Goal: Task Accomplishment & Management: Complete application form

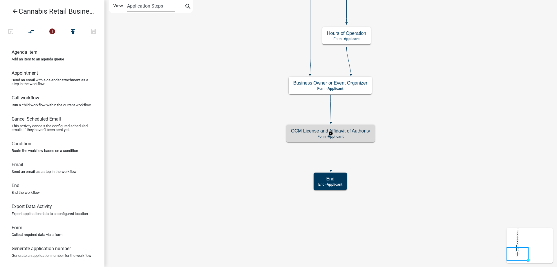
click at [355, 137] on p "Form - Applicant" at bounding box center [330, 136] width 79 height 4
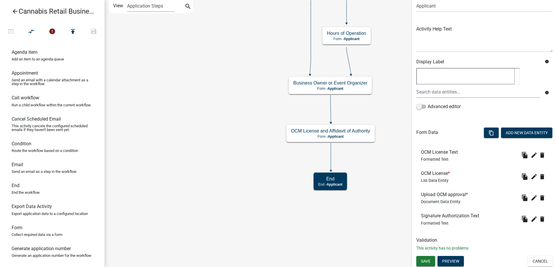
scroll to position [49, 0]
click at [454, 259] on button "Preview" at bounding box center [450, 260] width 26 height 10
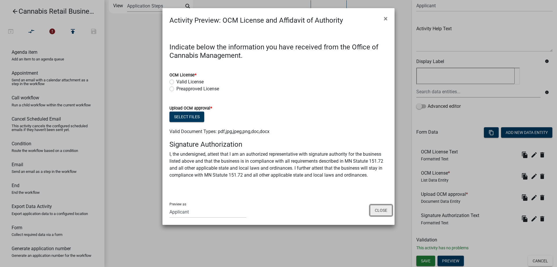
click at [378, 211] on button "Close" at bounding box center [381, 210] width 22 height 11
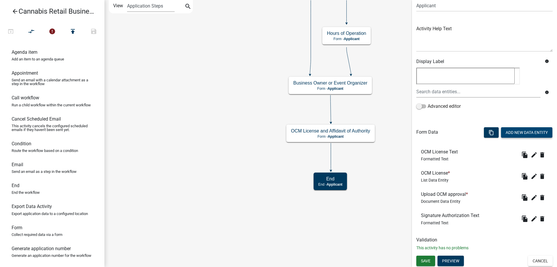
click at [516, 132] on button "Add New Data Entity" at bounding box center [526, 132] width 51 height 10
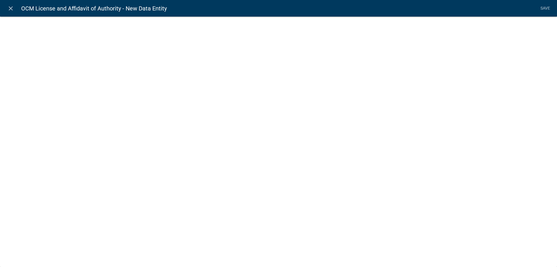
select select
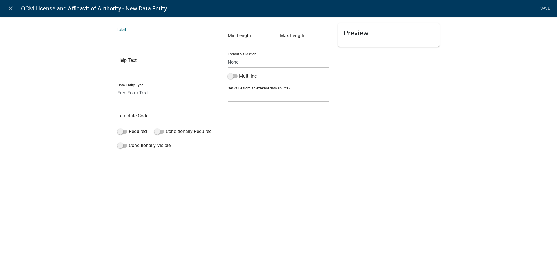
click at [144, 39] on input "text" at bounding box center [168, 37] width 102 height 12
type input "Agreement/Acknowledgement"
click at [149, 67] on textarea at bounding box center [168, 65] width 102 height 18
click at [117, 87] on select "Free Form Text Document Display Entity Value Fee Numeric Data Date Map Sketch D…" at bounding box center [168, 93] width 102 height 12
select select "list-data"
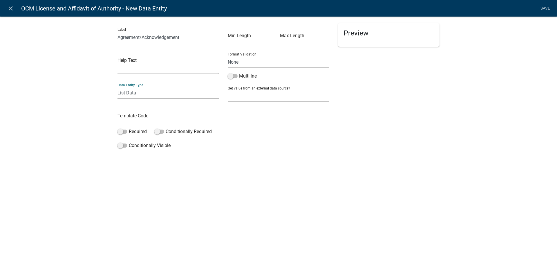
click option "List Data" at bounding box center [0, 0] width 0 height 0
select select "list-data"
select select
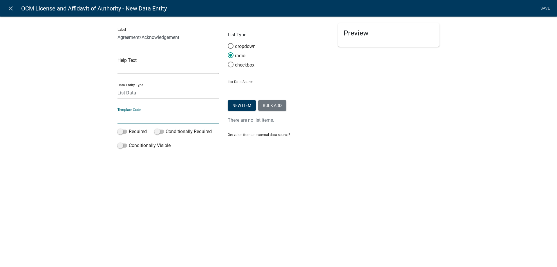
click at [126, 118] on input "text" at bounding box center [168, 117] width 102 height 12
type input "AgreementAcknowledgement"
click at [125, 131] on span at bounding box center [122, 131] width 10 height 4
click at [129, 128] on input "Required" at bounding box center [129, 128] width 0 height 0
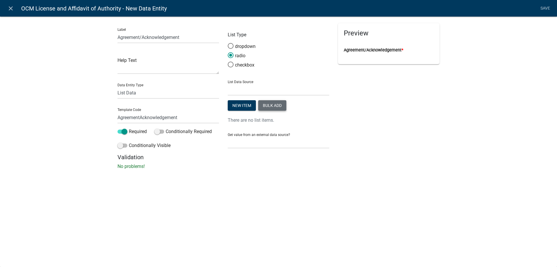
click at [276, 106] on button "Bulk add" at bounding box center [272, 105] width 28 height 10
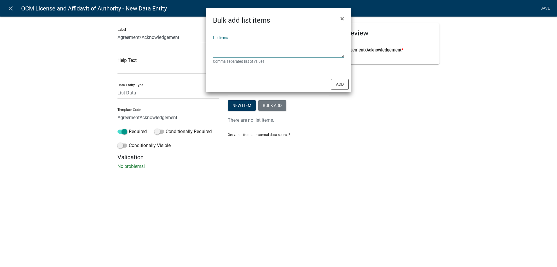
click at [228, 48] on textarea "List items" at bounding box center [278, 48] width 131 height 18
type textarea "Yes,No"
click at [341, 82] on button "Add" at bounding box center [340, 84] width 18 height 11
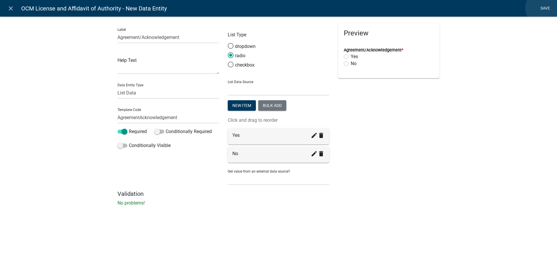
click at [544, 8] on link "Save" at bounding box center [545, 8] width 15 height 11
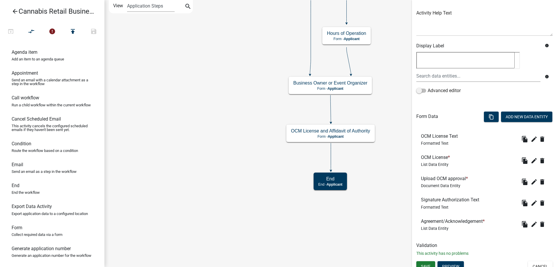
scroll to position [70, 0]
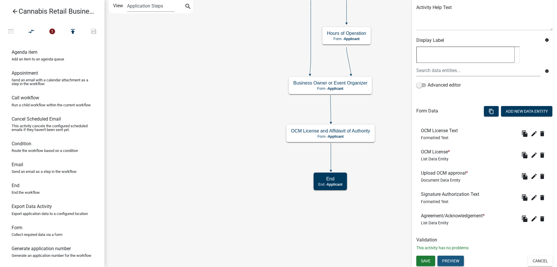
click at [452, 259] on button "Preview" at bounding box center [450, 260] width 26 height 10
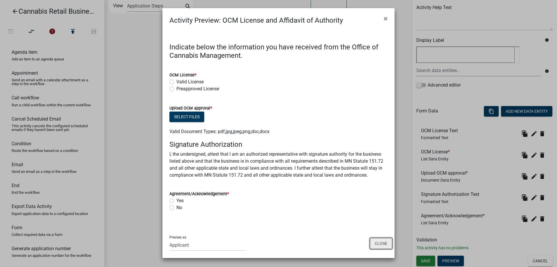
click at [382, 243] on button "Close" at bounding box center [381, 243] width 22 height 11
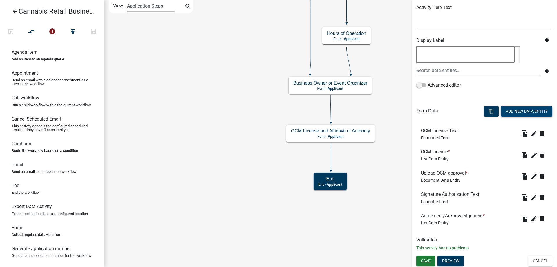
click at [521, 111] on button "Add New Data Entity" at bounding box center [526, 111] width 51 height 10
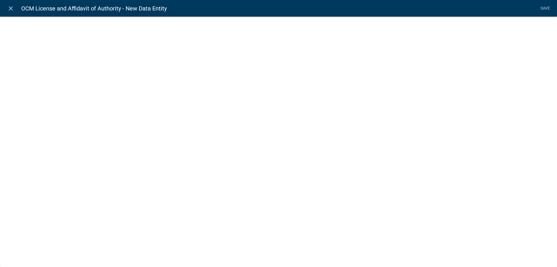
select select
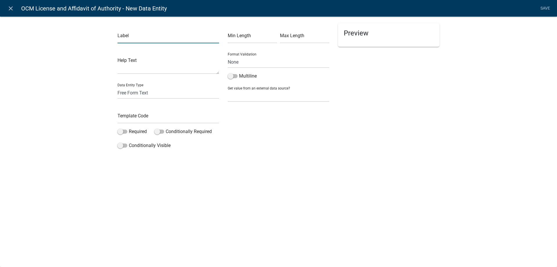
click at [153, 38] on input "text" at bounding box center [168, 37] width 102 height 12
drag, startPoint x: 138, startPoint y: 38, endPoint x: 105, endPoint y: 38, distance: 33.1
click at [117, 38] on input "Name" at bounding box center [168, 37] width 102 height 12
type input "Full Name of Authorized representative"
click at [129, 120] on input "text" at bounding box center [168, 117] width 102 height 12
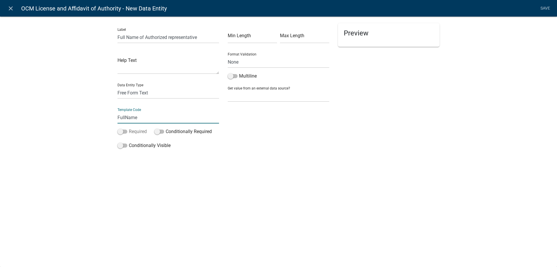
type input "FullName"
click at [126, 130] on span at bounding box center [122, 131] width 10 height 4
click at [129, 128] on input "Required" at bounding box center [129, 128] width 0 height 0
click at [545, 8] on link "Save" at bounding box center [545, 8] width 15 height 11
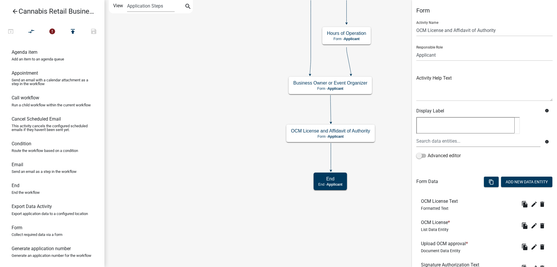
scroll to position [92, 0]
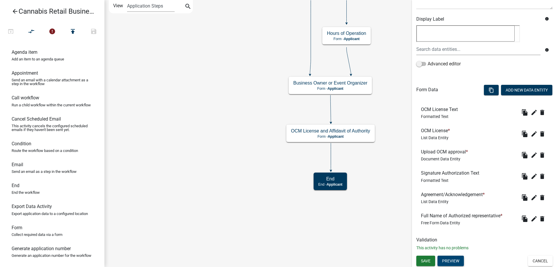
click at [451, 260] on button "Preview" at bounding box center [450, 260] width 26 height 10
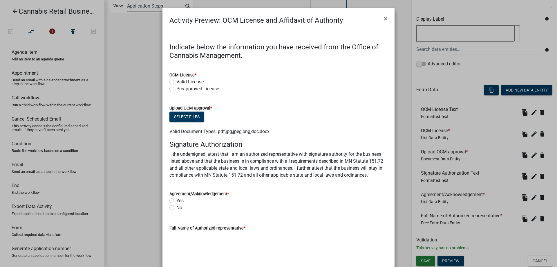
scroll to position [31, 0]
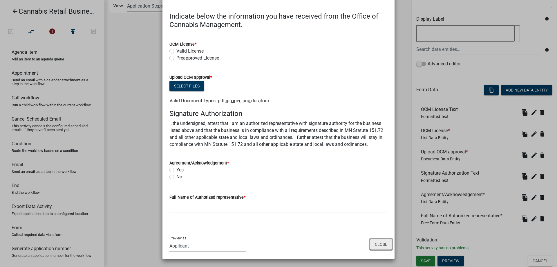
click at [379, 244] on button "Close" at bounding box center [381, 243] width 22 height 11
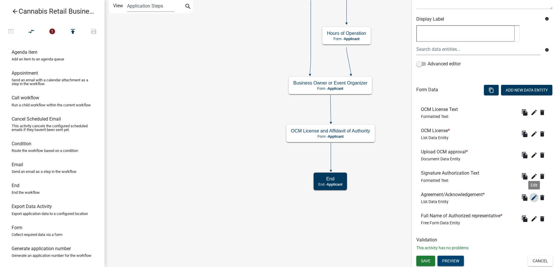
click at [534, 197] on icon "edit" at bounding box center [534, 197] width 7 height 7
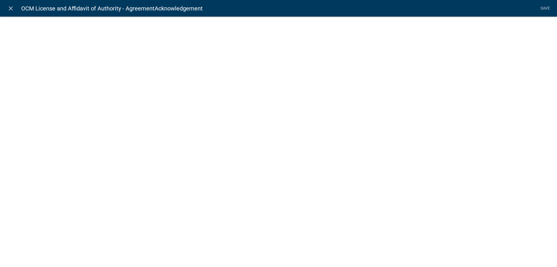
select select "list-data"
select select
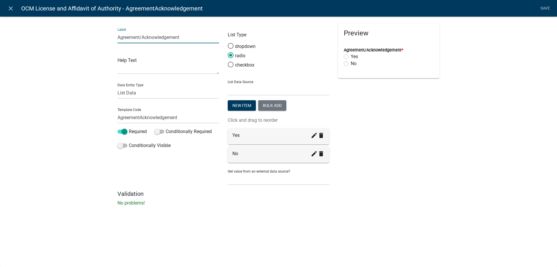
drag, startPoint x: 190, startPoint y: 39, endPoint x: 66, endPoint y: 32, distance: 124.0
click at [117, 32] on input "Agreement/Acknowledgement" at bounding box center [168, 37] width 102 height 12
type input "Agreement of Signature Authorization"
click at [544, 9] on link "Save" at bounding box center [545, 8] width 15 height 11
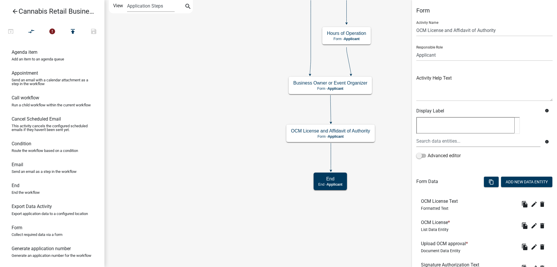
scroll to position [92, 0]
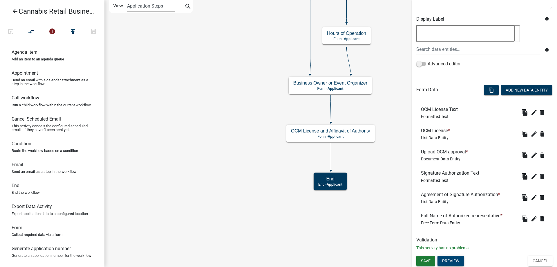
click at [447, 260] on button "Preview" at bounding box center [450, 260] width 26 height 10
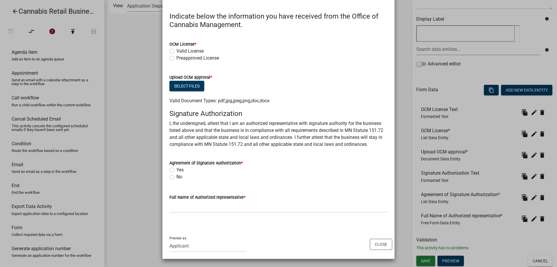
scroll to position [0, 0]
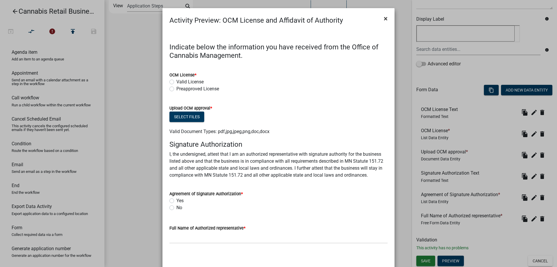
click at [385, 19] on span "×" at bounding box center [386, 19] width 4 height 8
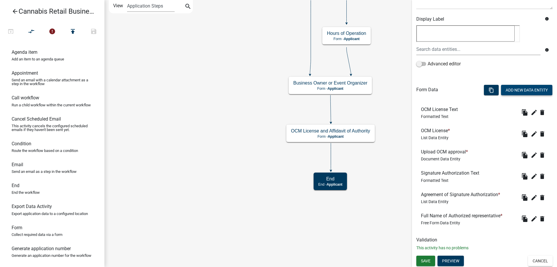
click at [515, 86] on button "Add New Data Entity" at bounding box center [526, 90] width 51 height 10
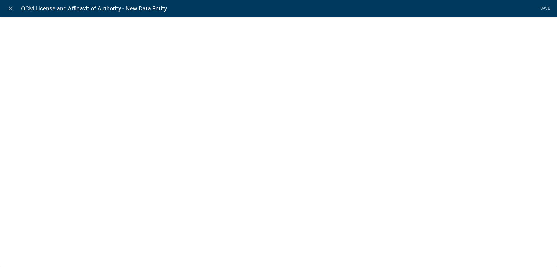
select select
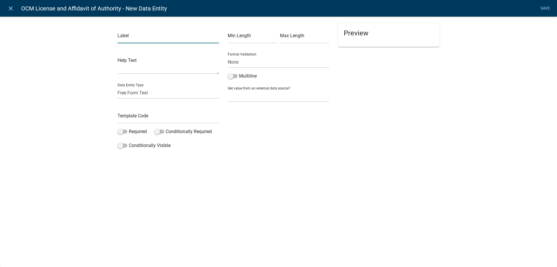
click at [148, 37] on input "text" at bounding box center [168, 37] width 102 height 12
type input "Date"
click at [117, 87] on select "Free Form Text Document Display Entity Value Fee Numeric Data Date Map Sketch D…" at bounding box center [168, 93] width 102 height 12
select select "date"
click option "Date" at bounding box center [0, 0] width 0 height 0
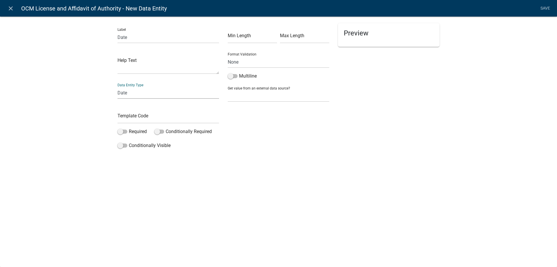
select select "date"
select select
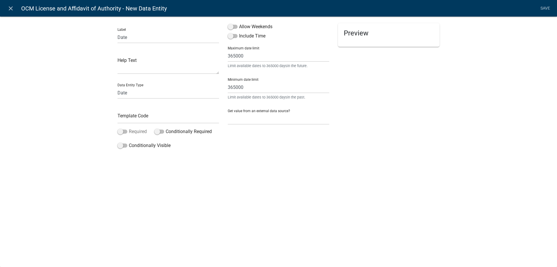
click at [127, 132] on label "Required" at bounding box center [131, 131] width 29 height 7
click at [129, 128] on input "Required" at bounding box center [129, 128] width 0 height 0
click at [236, 26] on span at bounding box center [233, 27] width 10 height 4
click at [239, 23] on input "Allow Weekends" at bounding box center [239, 23] width 0 height 0
click at [256, 90] on input "365000" at bounding box center [279, 87] width 102 height 12
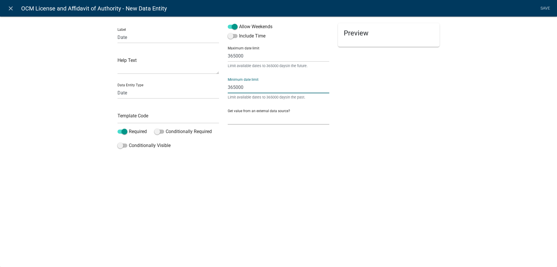
click at [228, 113] on select "None Parcel search Previous Registration Data Applicant Data" at bounding box center [279, 119] width 102 height 12
click at [406, 117] on div "Preview" at bounding box center [389, 87] width 110 height 128
click at [542, 8] on li "Save" at bounding box center [545, 8] width 15 height 11
click at [145, 36] on input "Date" at bounding box center [168, 37] width 102 height 12
click at [136, 68] on textarea at bounding box center [168, 65] width 102 height 18
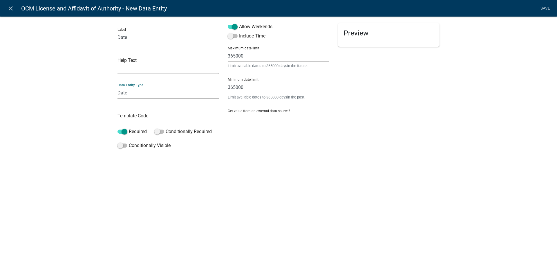
click at [117, 87] on select "Free Form Text Document Display Entity Value Fee Numeric Data Date Map Sketch D…" at bounding box center [168, 93] width 102 height 12
click at [152, 81] on div "Data Entity Type Free Form Text Document Display Entity Value Fee Numeric Data …" at bounding box center [168, 89] width 102 height 20
click at [126, 120] on input "text" at bounding box center [168, 117] width 102 height 12
type input "Date"
click at [544, 7] on link "Save" at bounding box center [545, 8] width 15 height 11
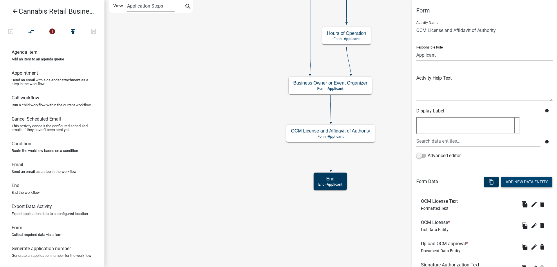
click at [516, 182] on button "Add New Data Entity" at bounding box center [526, 181] width 51 height 10
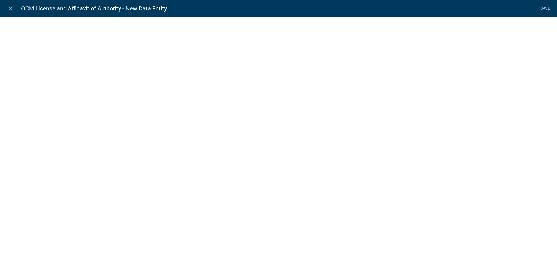
select select
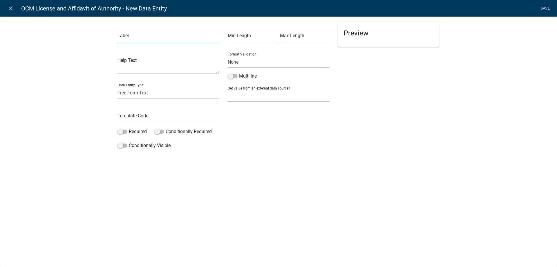
click at [138, 38] on input "text" at bounding box center [168, 37] width 102 height 12
type input "c"
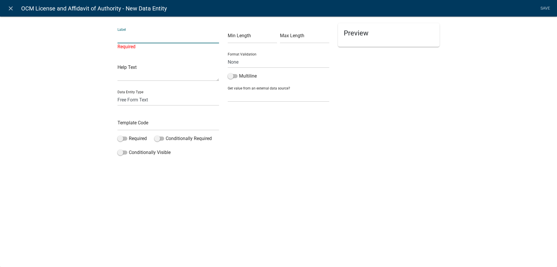
type input "c"
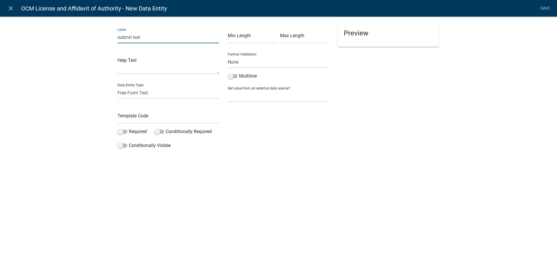
type input "submit text"
click at [117, 87] on select "Free Form Text Document Display Entity Value Fee Numeric Data Date Map Sketch D…" at bounding box center [168, 93] width 102 height 12
select select "rich-text"
click option "Formatted Text" at bounding box center [0, 0] width 0 height 0
select select "rich-text"
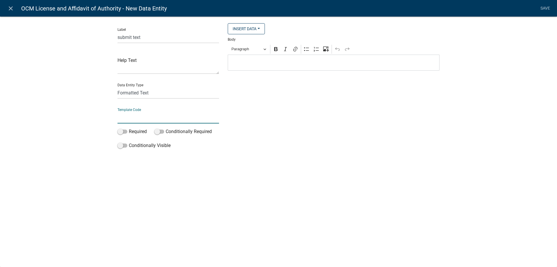
click at [129, 120] on input "text" at bounding box center [168, 117] width 102 height 12
type input "SubmitTxt"
click at [240, 62] on p "Editor editing area: main. Press Alt+0 for help." at bounding box center [334, 62] width 206 height 7
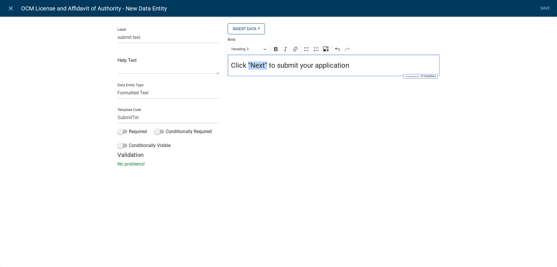
drag, startPoint x: 249, startPoint y: 64, endPoint x: 266, endPoint y: 65, distance: 17.1
click at [266, 65] on h4 "Click "Next" to submit your application" at bounding box center [334, 65] width 206 height 8
click at [274, 48] on icon "Editor toolbar" at bounding box center [276, 49] width 6 height 6
click at [365, 68] on h4 "Click "Next" to submit your application" at bounding box center [334, 65] width 206 height 8
click at [543, 6] on link "Save" at bounding box center [545, 8] width 15 height 11
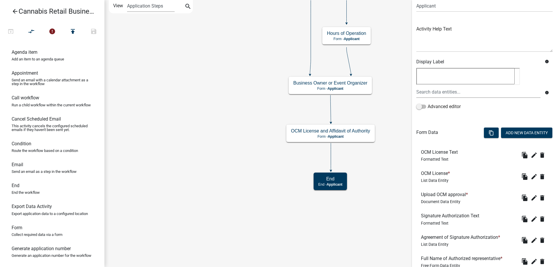
scroll to position [134, 0]
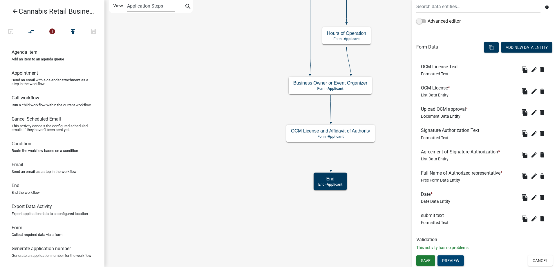
click at [449, 261] on button "Preview" at bounding box center [450, 260] width 26 height 10
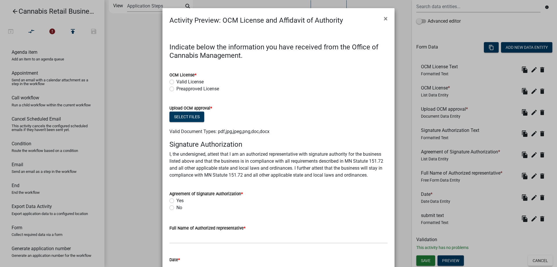
scroll to position [76, 0]
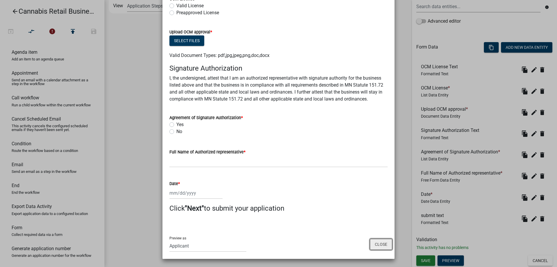
click at [379, 247] on button "Close" at bounding box center [381, 243] width 22 height 11
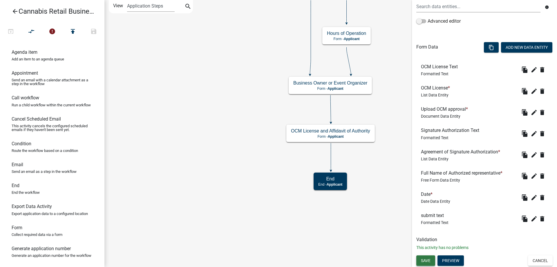
click at [426, 261] on span "Save" at bounding box center [426, 260] width 10 height 5
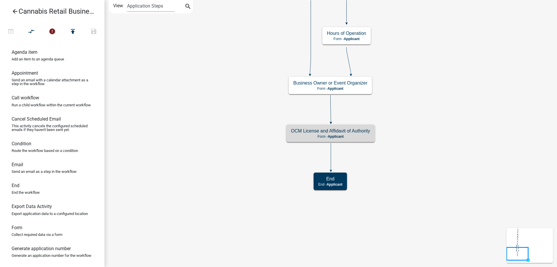
click at [249, 169] on icon "start Start - Applicant Application Introduction Form - Applicant Parcel search…" at bounding box center [331, 133] width 452 height 266
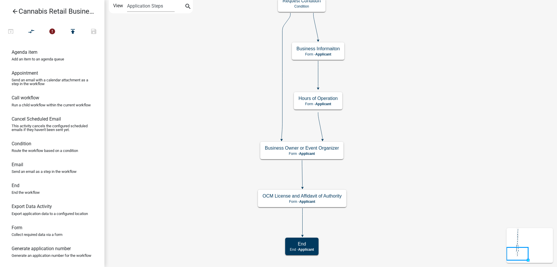
click at [423, 238] on div "start Start - Applicant Application Introduction Form - Applicant Parcel search…" at bounding box center [330, 133] width 453 height 267
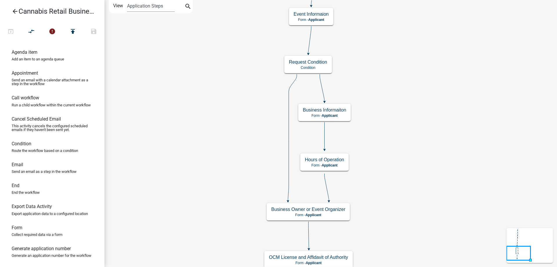
click at [386, 178] on div "start Start - Applicant Application Introduction Form - Applicant Parcel search…" at bounding box center [330, 133] width 453 height 267
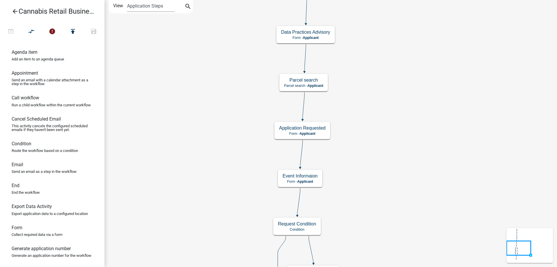
click at [390, 171] on div "start Start - Applicant Application Introduction Form - Applicant Parcel search…" at bounding box center [330, 133] width 453 height 267
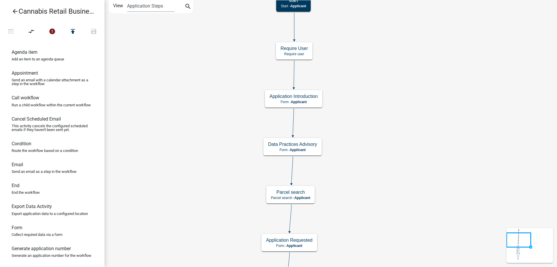
click at [336, 151] on div "start Start - Applicant Application Introduction Form - Applicant Parcel search…" at bounding box center [330, 133] width 453 height 267
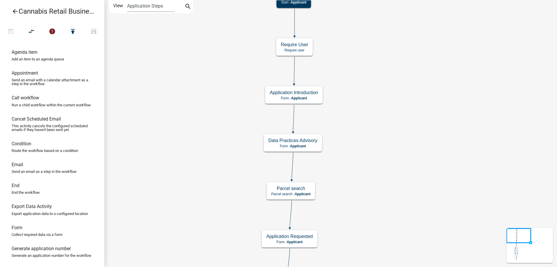
click at [360, 84] on div "start Start - Applicant Application Introduction Form - Applicant Parcel search…" at bounding box center [330, 133] width 453 height 267
click at [312, 145] on g "Data Practices Advisory Form - Applicant" at bounding box center [293, 142] width 59 height 17
click at [312, 145] on p "Form - Applicant" at bounding box center [292, 146] width 49 height 4
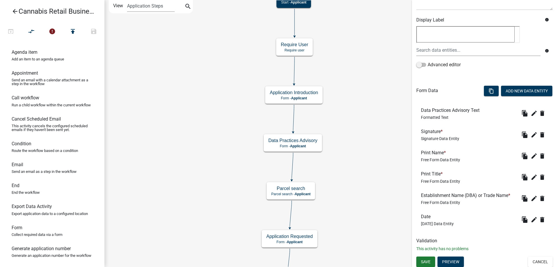
scroll to position [92, 0]
click at [450, 261] on button "Preview" at bounding box center [450, 260] width 26 height 10
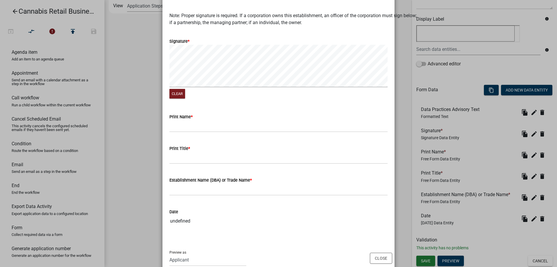
scroll to position [398, 0]
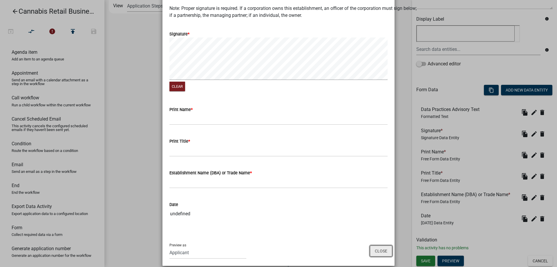
click at [382, 247] on button "Close" at bounding box center [381, 250] width 22 height 11
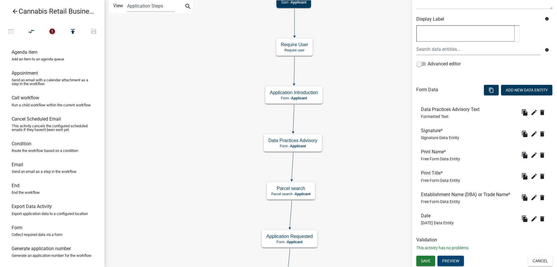
scroll to position [0, 0]
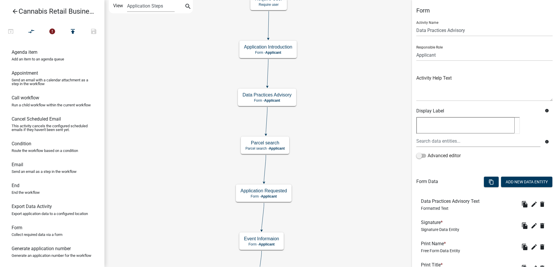
click at [341, 112] on div "start Start - Applicant Application Introduction Form - Applicant Parcel search…" at bounding box center [330, 133] width 453 height 267
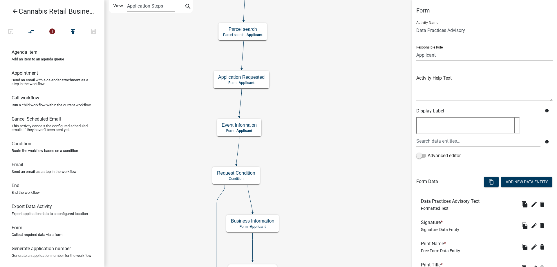
click at [331, 102] on div "start Start - Applicant Application Introduction Form - Applicant Parcel search…" at bounding box center [330, 133] width 453 height 267
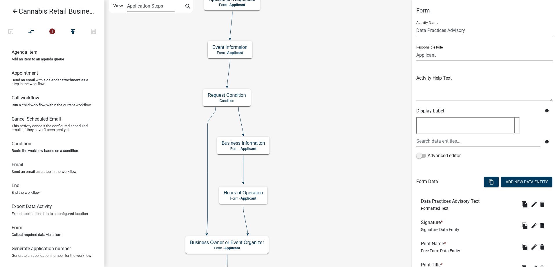
click at [331, 129] on div "start Start - Applicant Application Introduction Form - Applicant Parcel search…" at bounding box center [330, 133] width 453 height 267
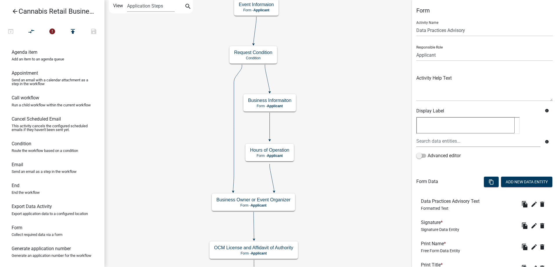
click at [342, 141] on div "start Start - Applicant Application Introduction Form - Applicant Parcel search…" at bounding box center [330, 133] width 453 height 267
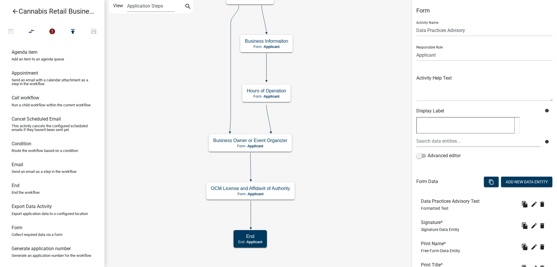
click at [344, 142] on div "start Start - Applicant Application Introduction Form - Applicant Parcel search…" at bounding box center [330, 133] width 453 height 267
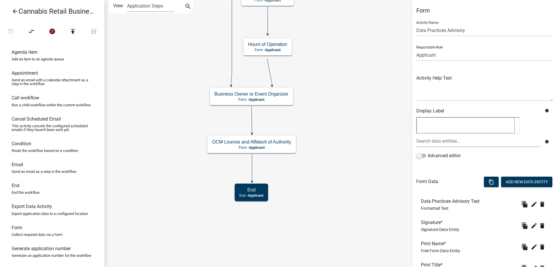
click at [350, 146] on div "start Start - Applicant Application Introduction Form - Applicant Parcel search…" at bounding box center [330, 133] width 453 height 267
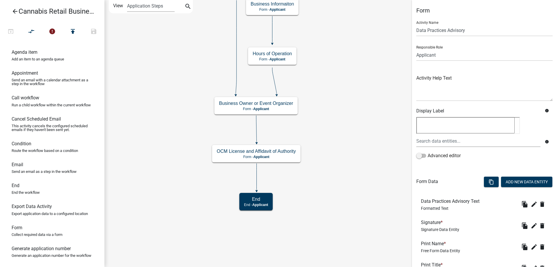
click at [322, 189] on div "start Start - Applicant Application Introduction Form - Applicant Parcel search…" at bounding box center [330, 133] width 453 height 267
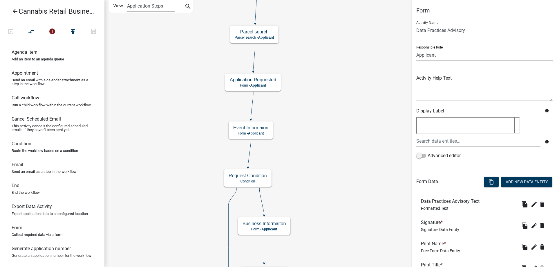
click at [326, 193] on div "start Start - Applicant Application Introduction Form - Applicant Parcel search…" at bounding box center [330, 133] width 453 height 267
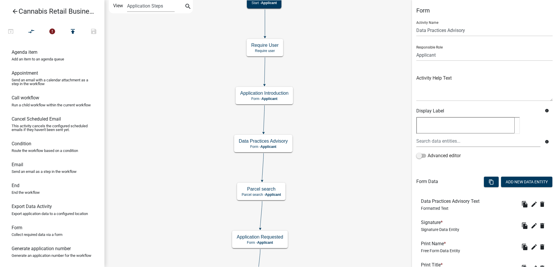
click at [340, 208] on div "start Start - Applicant Application Introduction Form - Applicant Parcel search…" at bounding box center [330, 133] width 453 height 267
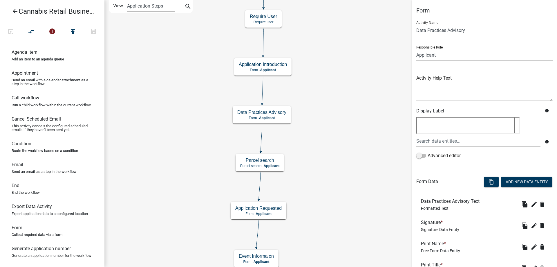
click at [331, 62] on div "start Start - Applicant Application Introduction Form - Applicant Parcel search…" at bounding box center [330, 133] width 453 height 267
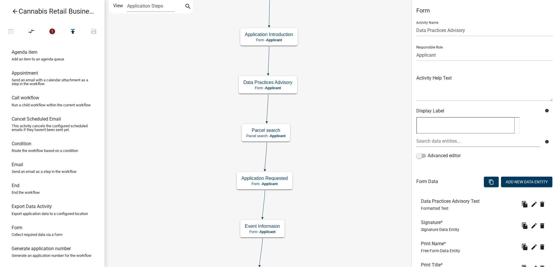
click at [347, 155] on div "start Start - Applicant Application Introduction Form - Applicant Parcel search…" at bounding box center [330, 133] width 453 height 267
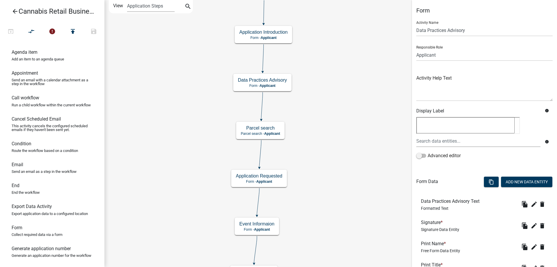
click at [362, 110] on icon "start Start - Applicant Application Introduction Form - Applicant Parcel search…" at bounding box center [331, 263] width 452 height 526
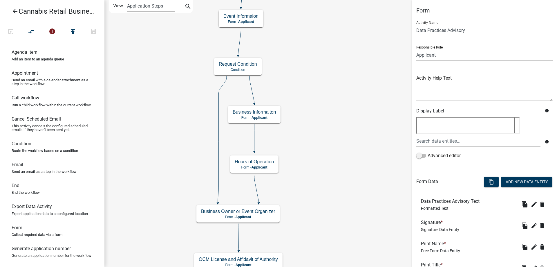
click at [370, 172] on div "start Start - Applicant Application Introduction Form - Applicant Parcel search…" at bounding box center [330, 133] width 453 height 267
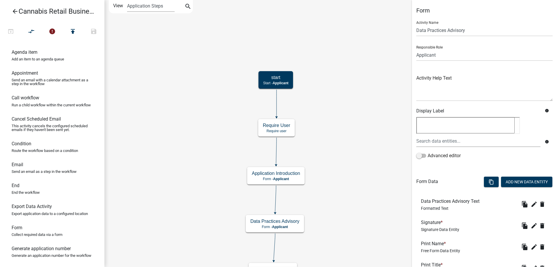
click at [312, 155] on div "start Start - Applicant Application Introduction Form - Applicant Parcel search…" at bounding box center [330, 133] width 453 height 267
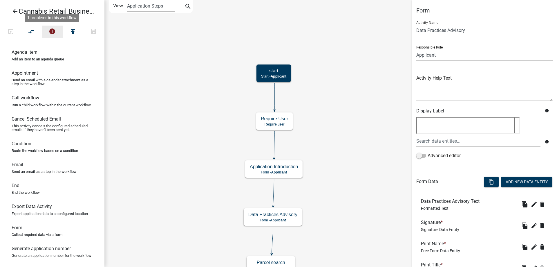
click at [51, 31] on icon "error" at bounding box center [52, 32] width 7 height 8
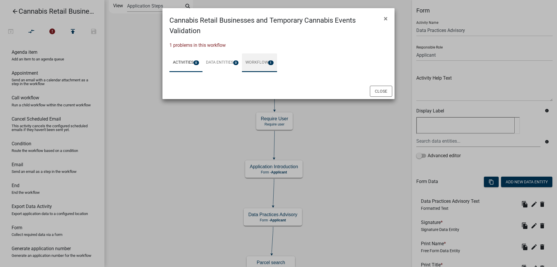
click at [260, 61] on link "Workflow 1" at bounding box center [259, 62] width 35 height 19
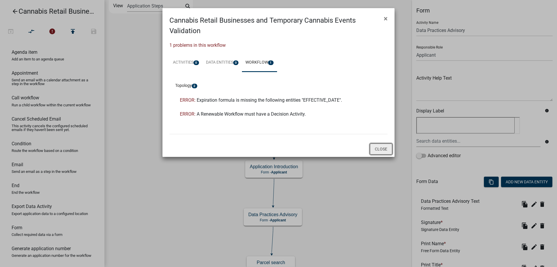
click at [379, 150] on button "Close" at bounding box center [381, 148] width 22 height 11
